Goal: Information Seeking & Learning: Learn about a topic

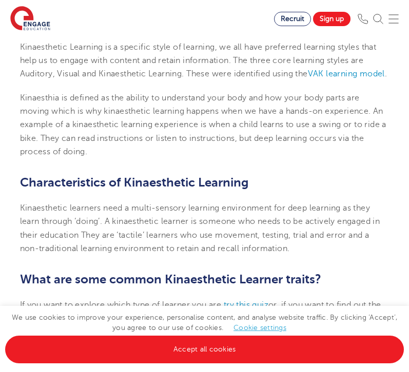
scroll to position [311, 0]
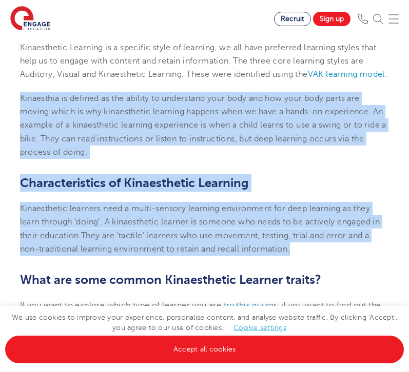
drag, startPoint x: 298, startPoint y: 261, endPoint x: 22, endPoint y: 107, distance: 316.0
copy section "Kinaesthia is defined as the ability to understand your body and how your body …"
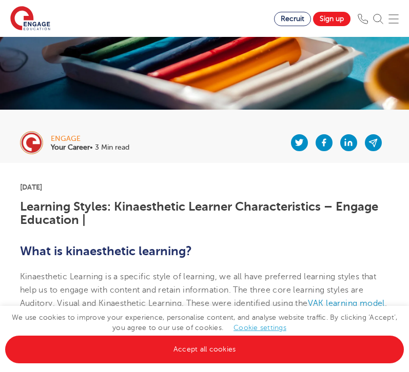
scroll to position [116, 0]
